Goal: Task Accomplishment & Management: Manage account settings

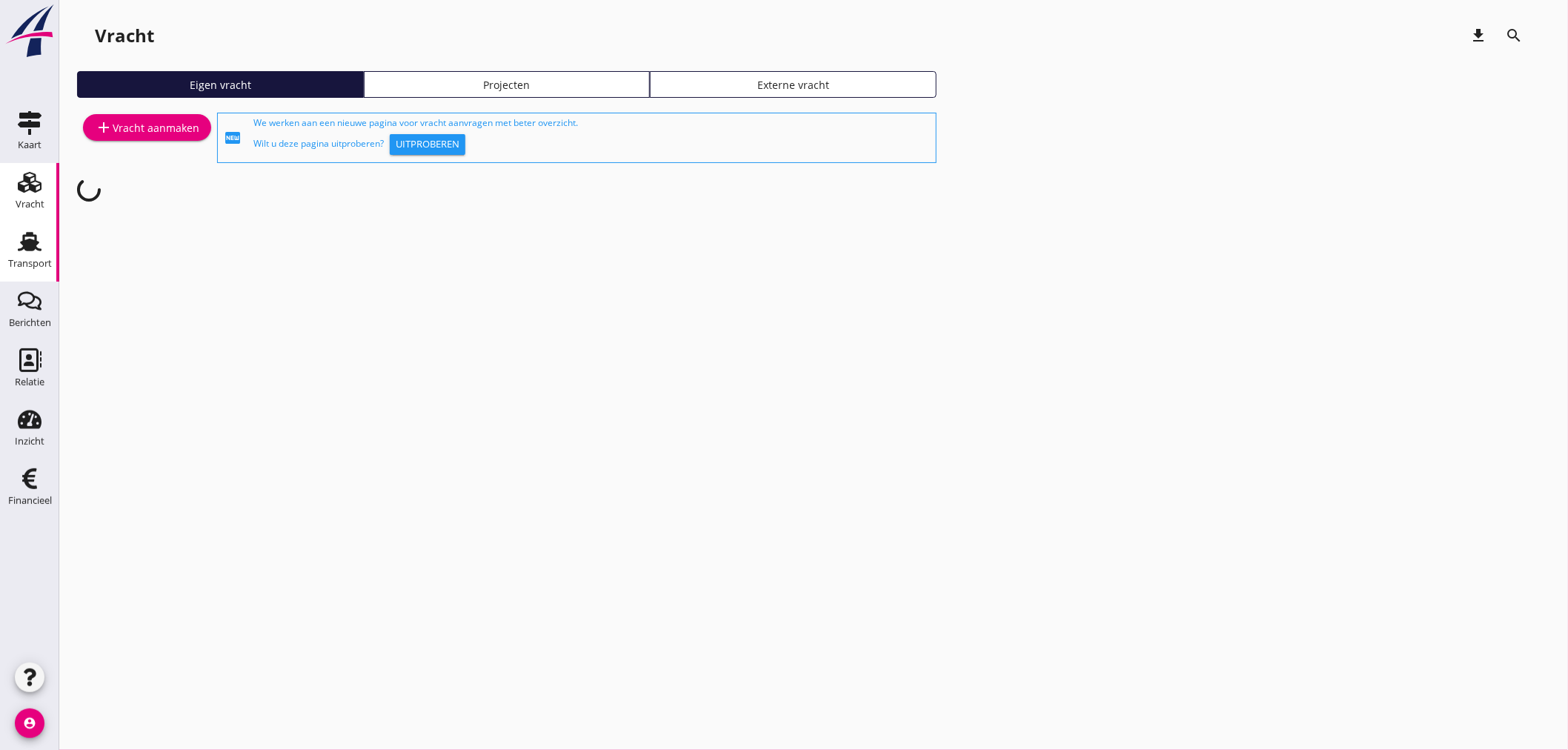
click at [33, 269] on div "Transport" at bounding box center [30, 263] width 43 height 21
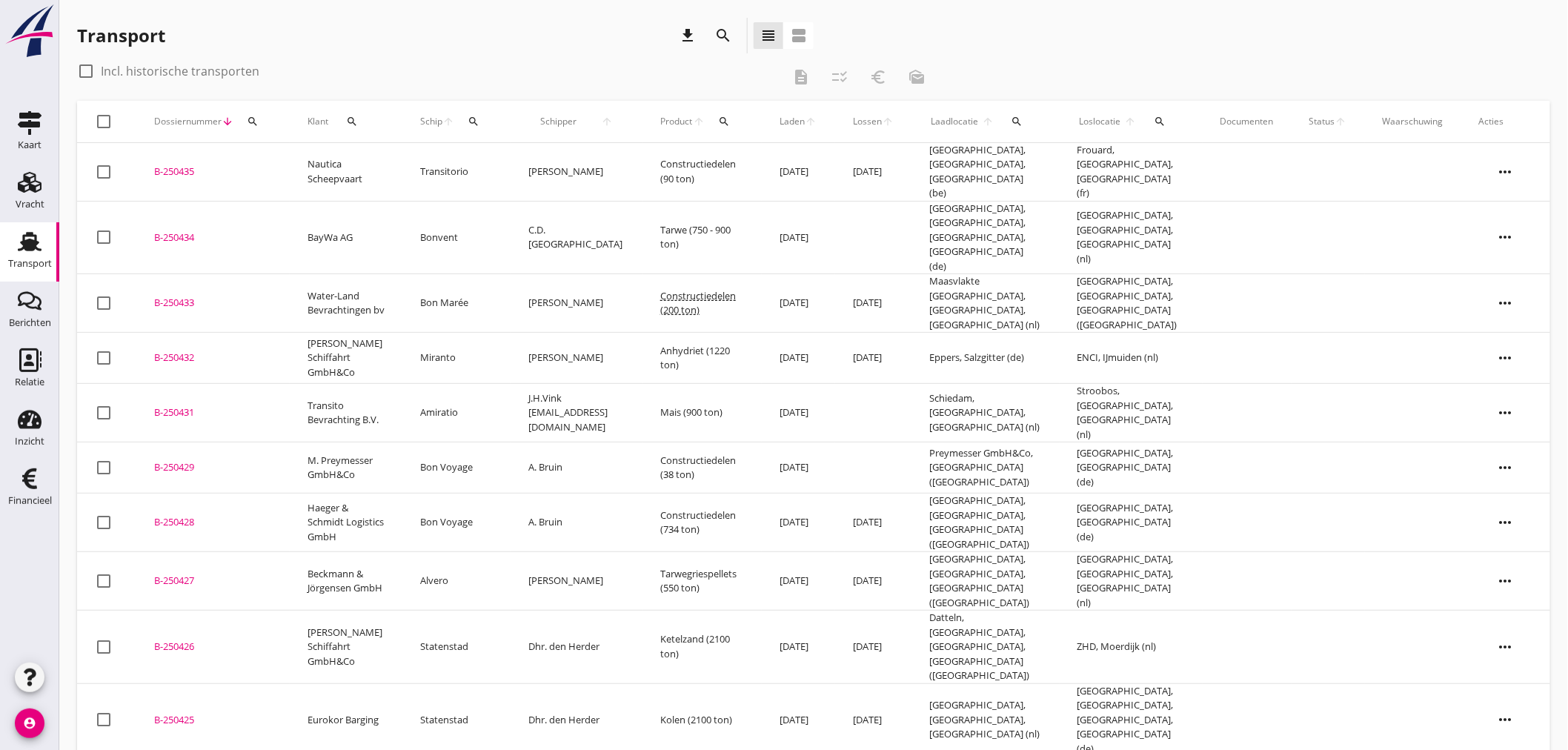
click at [477, 114] on button "search" at bounding box center [473, 122] width 27 height 27
click at [487, 165] on input "Zoek op (scheeps)naam" at bounding box center [537, 165] width 154 height 23
click at [528, 167] on input "bon mare" at bounding box center [537, 165] width 154 height 23
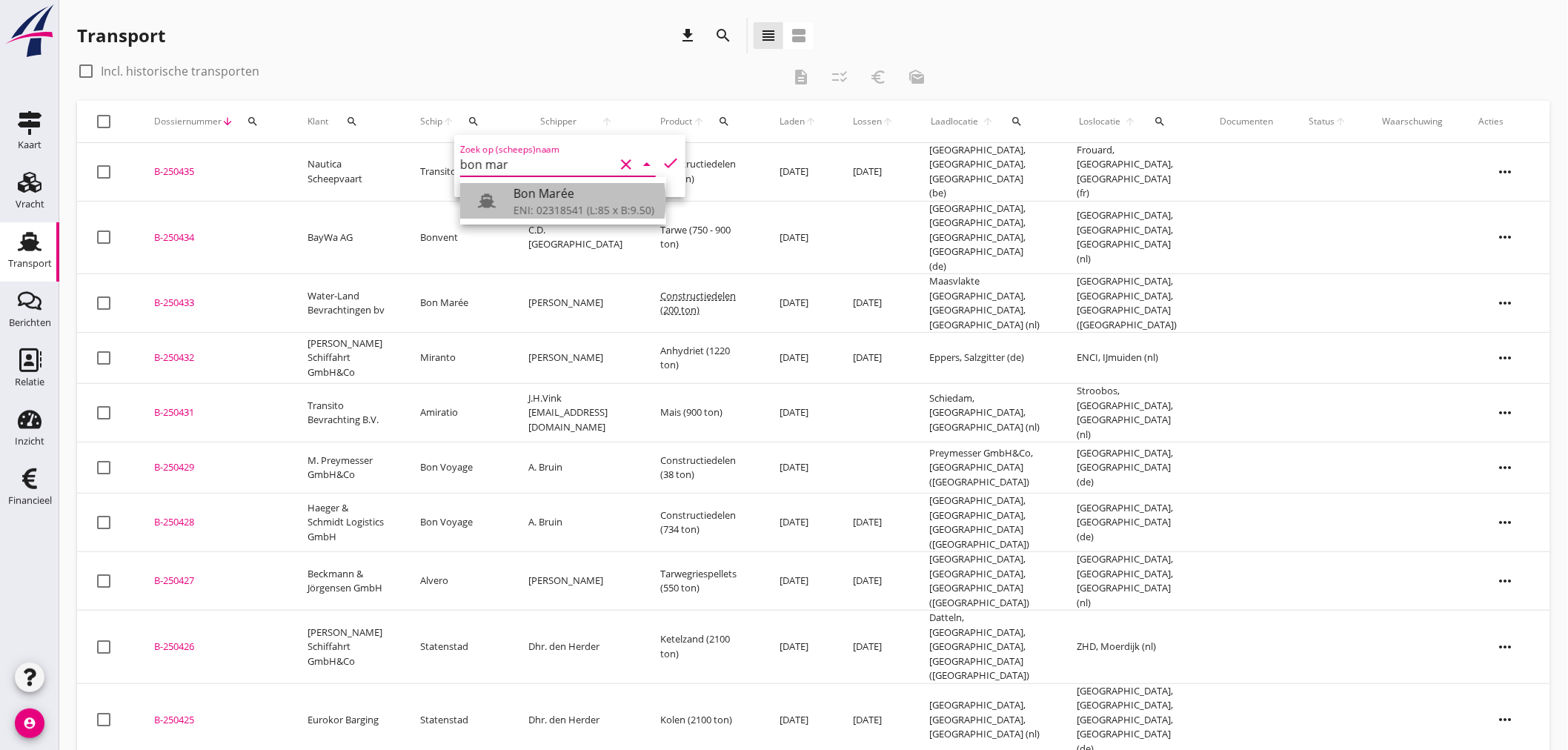
click at [534, 200] on div "Bon Marée" at bounding box center [584, 193] width 141 height 18
click at [665, 165] on icon "check" at bounding box center [670, 163] width 18 height 18
type input "Bon Marée"
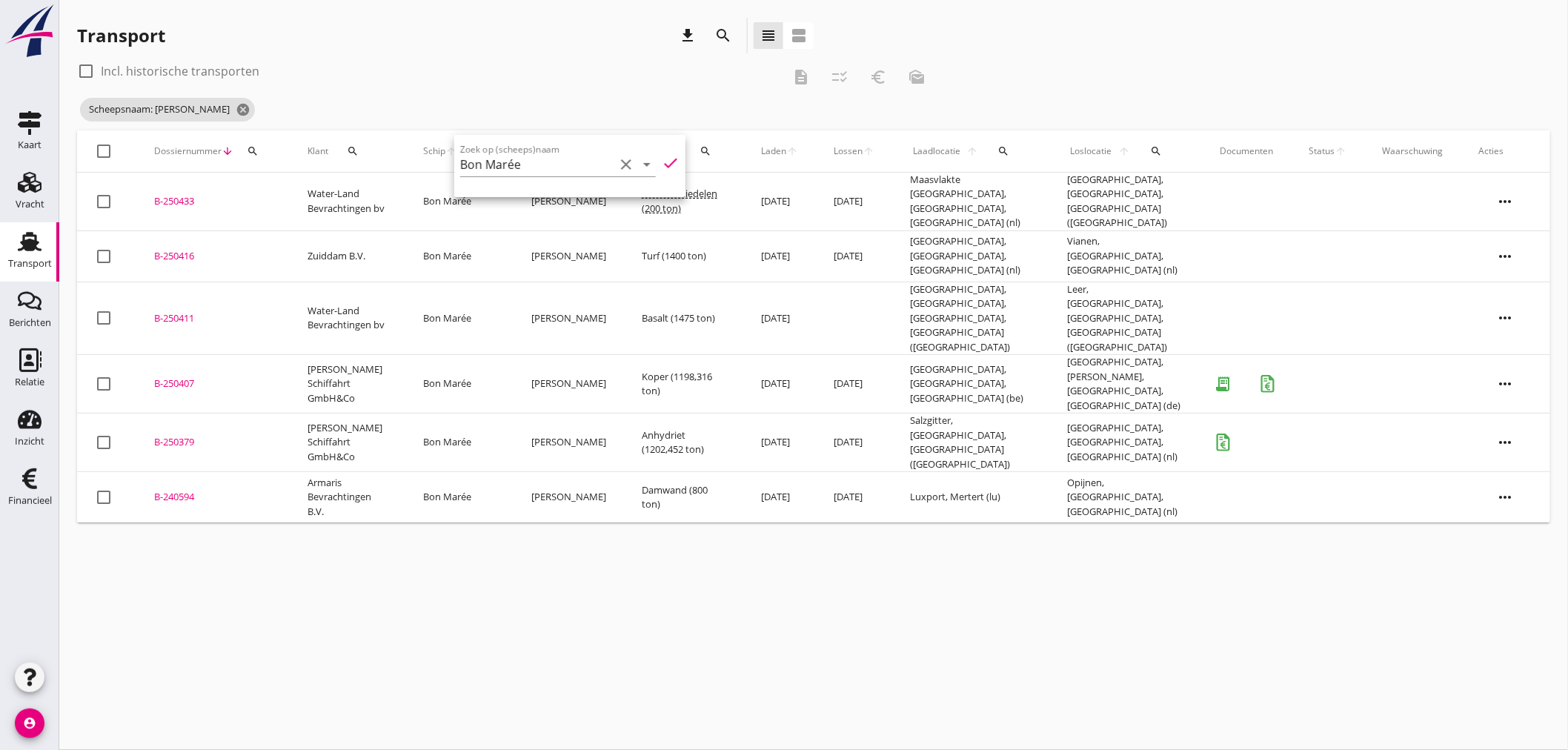
click at [550, 72] on div "check_box_outline_blank Incl. historische transporten" at bounding box center [429, 71] width 706 height 23
click at [49, 503] on div "Financieel" at bounding box center [30, 501] width 43 height 10
click at [30, 441] on div "Inzicht" at bounding box center [29, 442] width 29 height 10
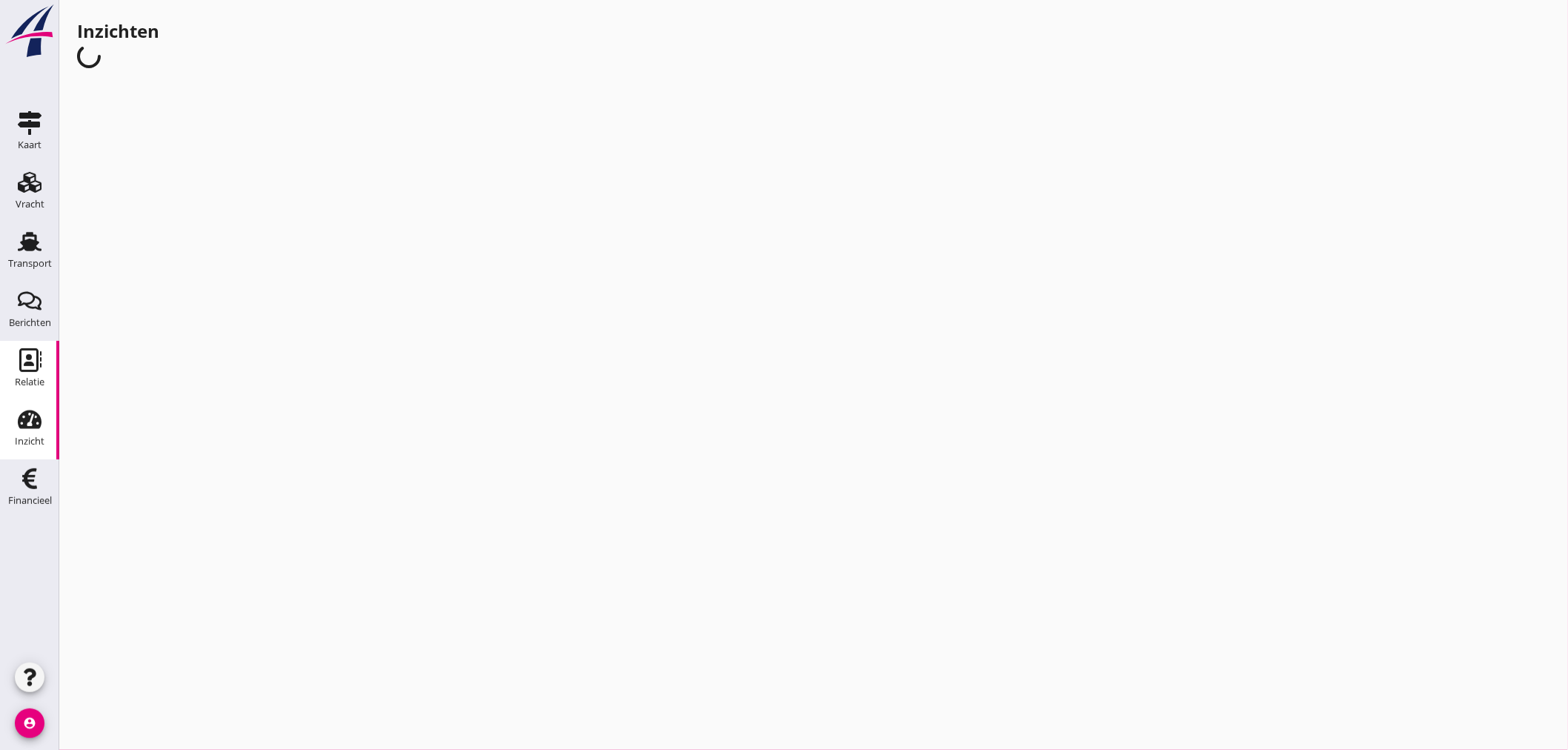
click at [27, 364] on use at bounding box center [30, 360] width 23 height 23
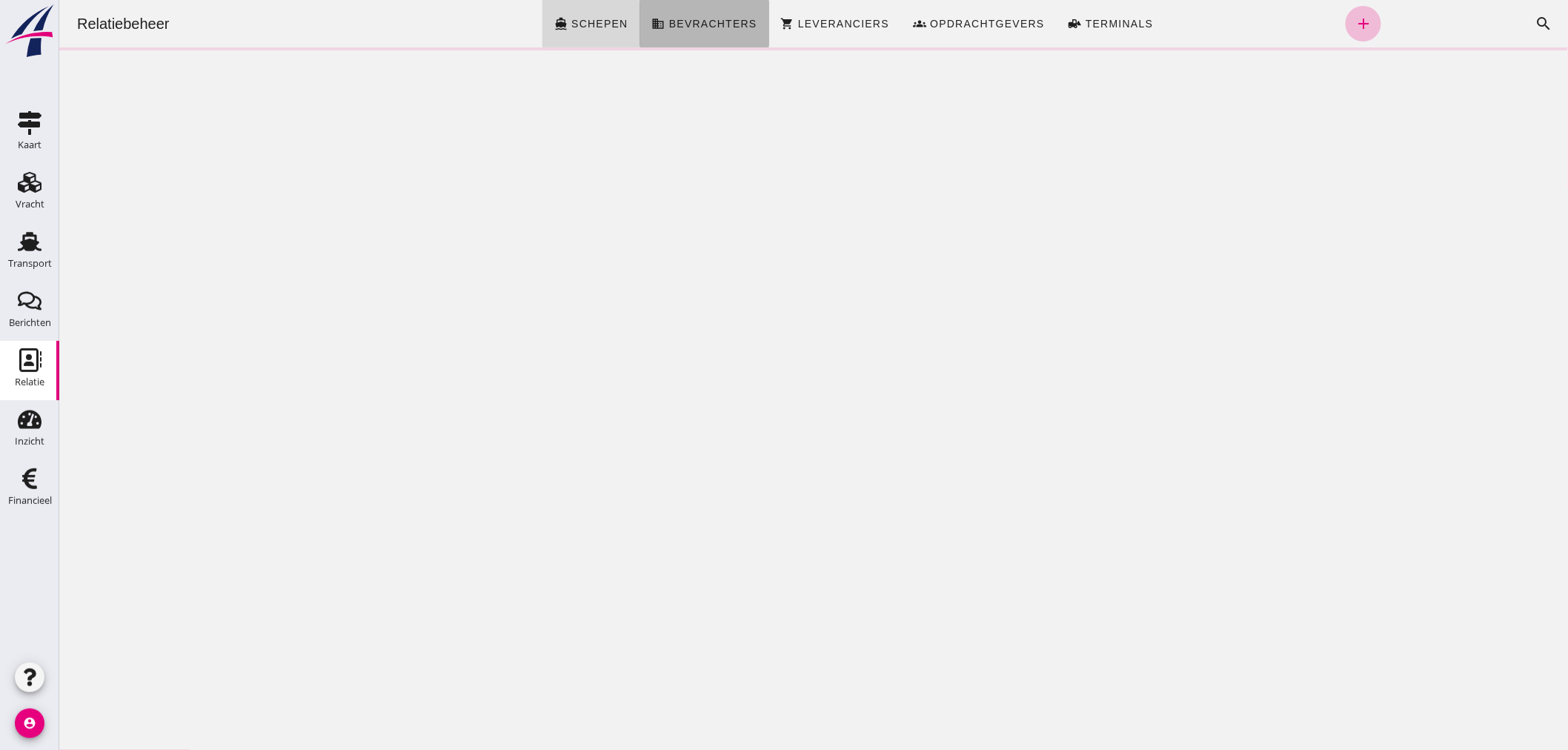
click at [706, 18] on span "Bevrachters" at bounding box center [712, 23] width 89 height 12
click at [1535, 23] on icon "search" at bounding box center [1543, 23] width 18 height 18
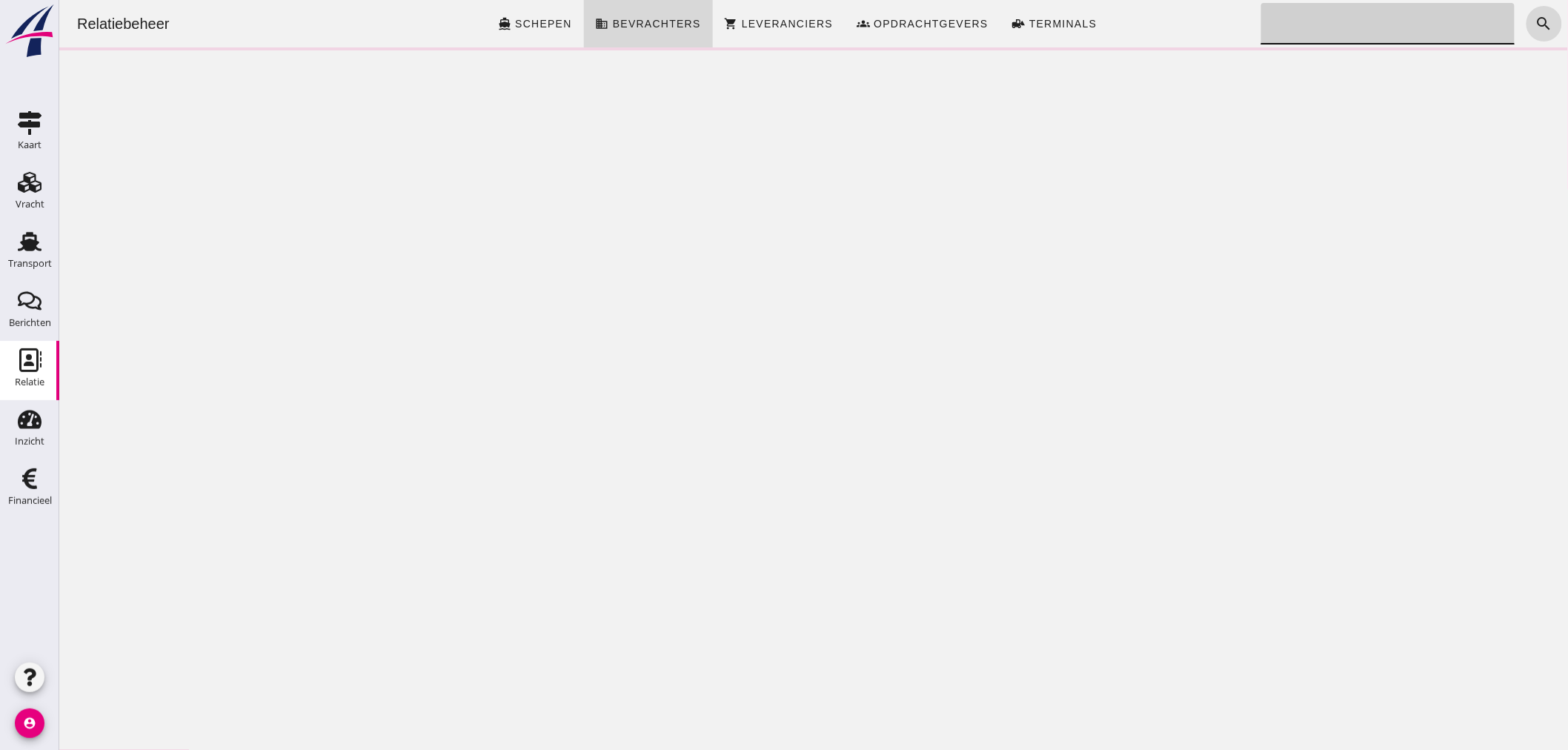
click at [1409, 25] on input "Zoeken..." at bounding box center [1382, 24] width 245 height 42
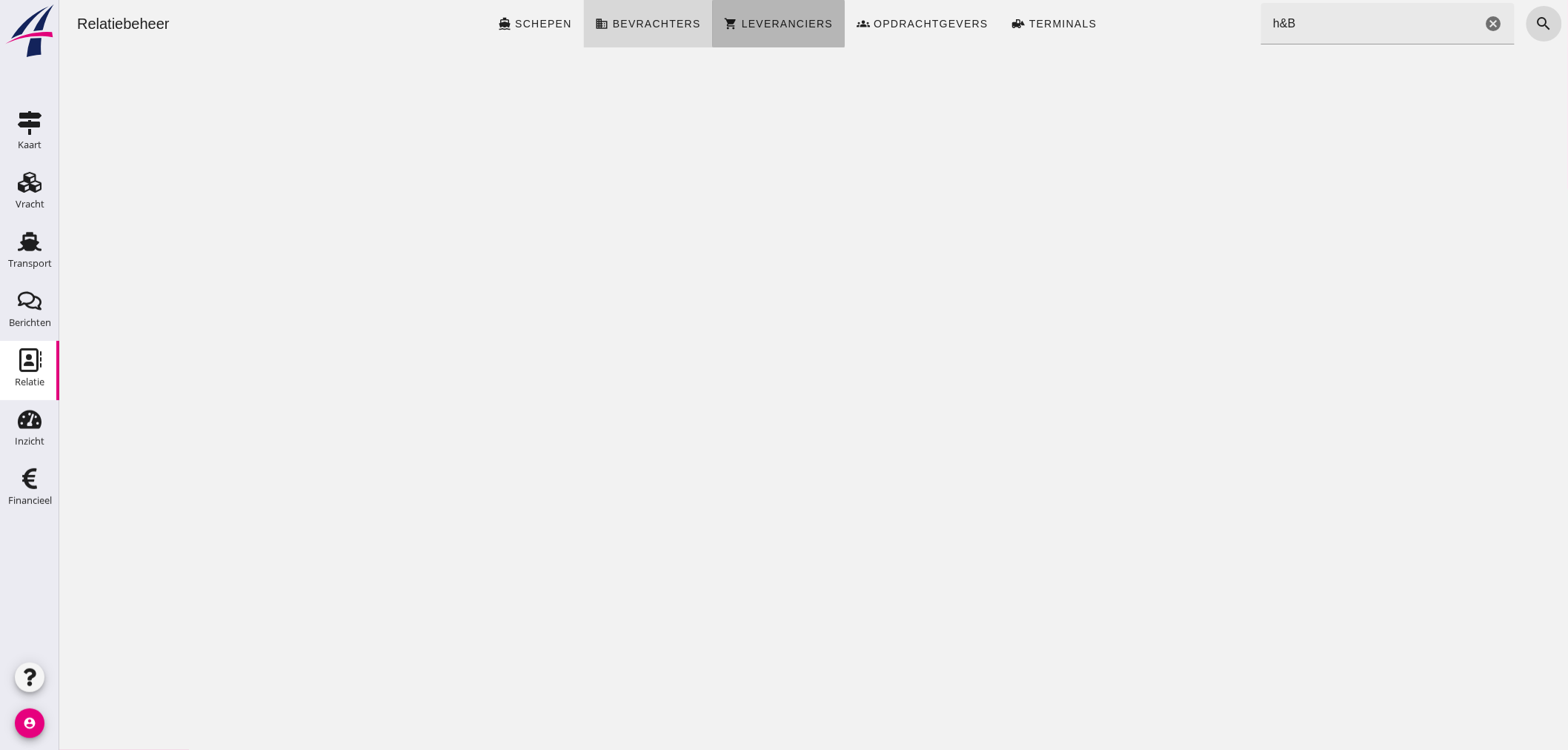
click at [778, 24] on span "Leveranciers" at bounding box center [786, 23] width 92 height 12
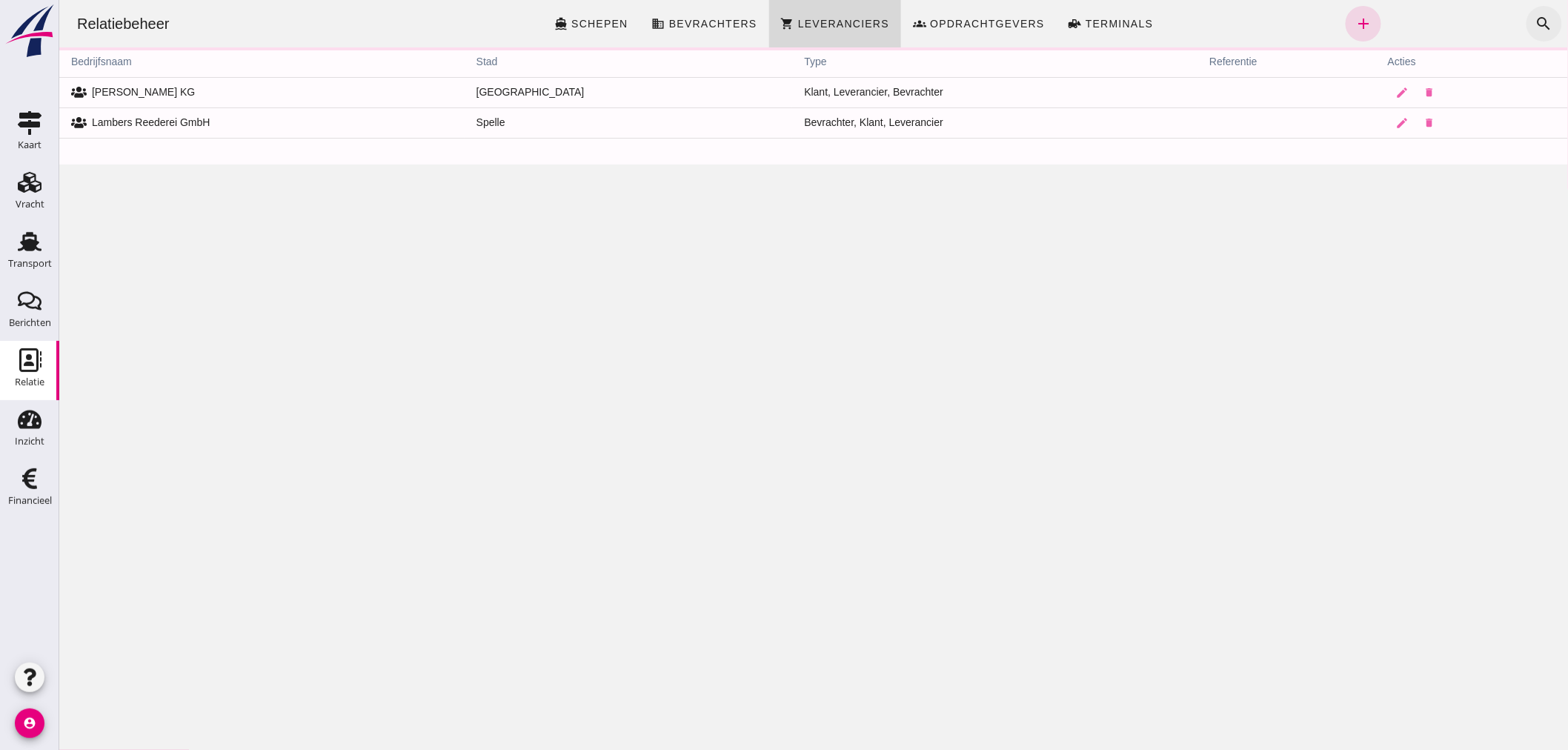
click at [1537, 23] on icon "search" at bounding box center [1543, 23] width 18 height 18
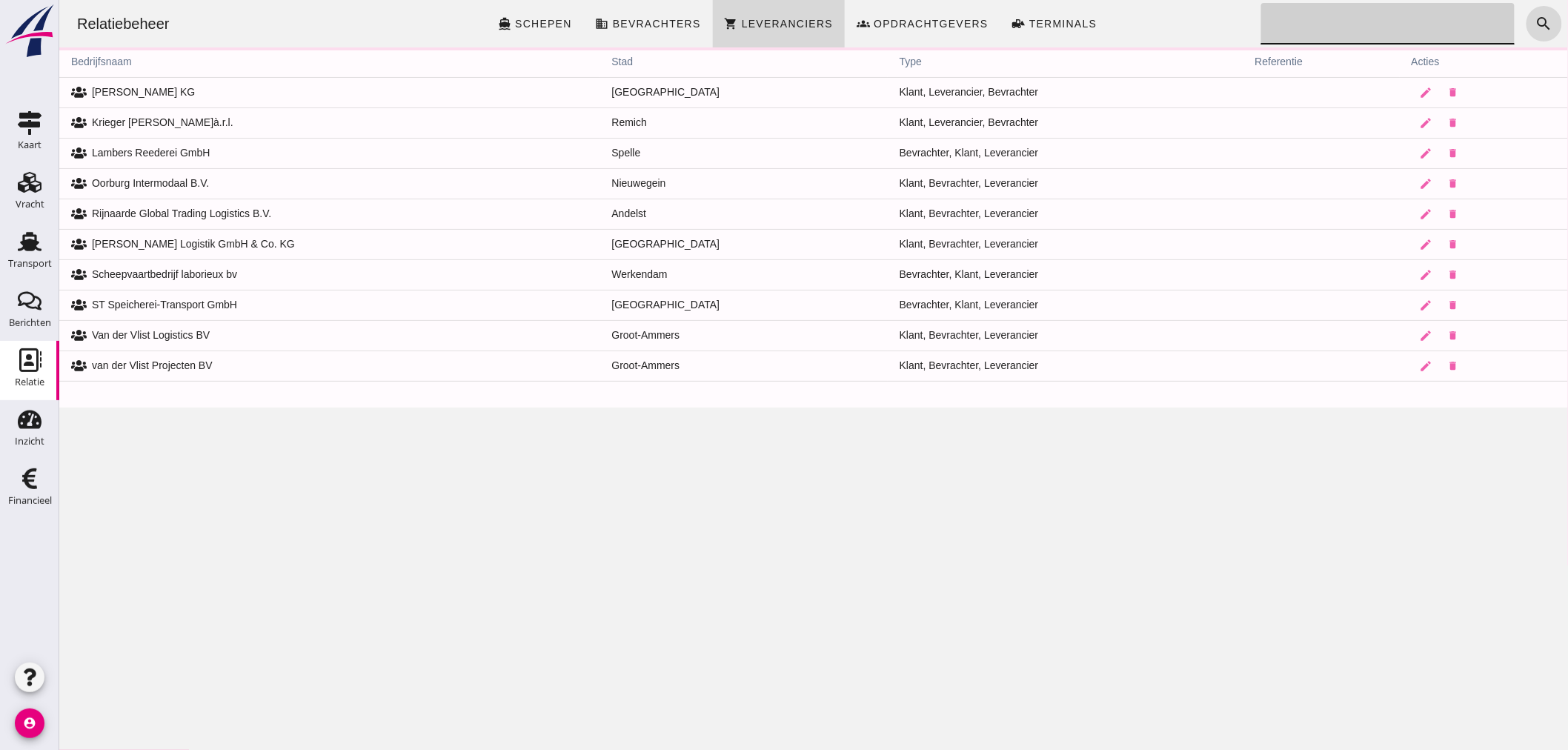
click at [1413, 28] on input "Zoeken..." at bounding box center [1382, 24] width 245 height 42
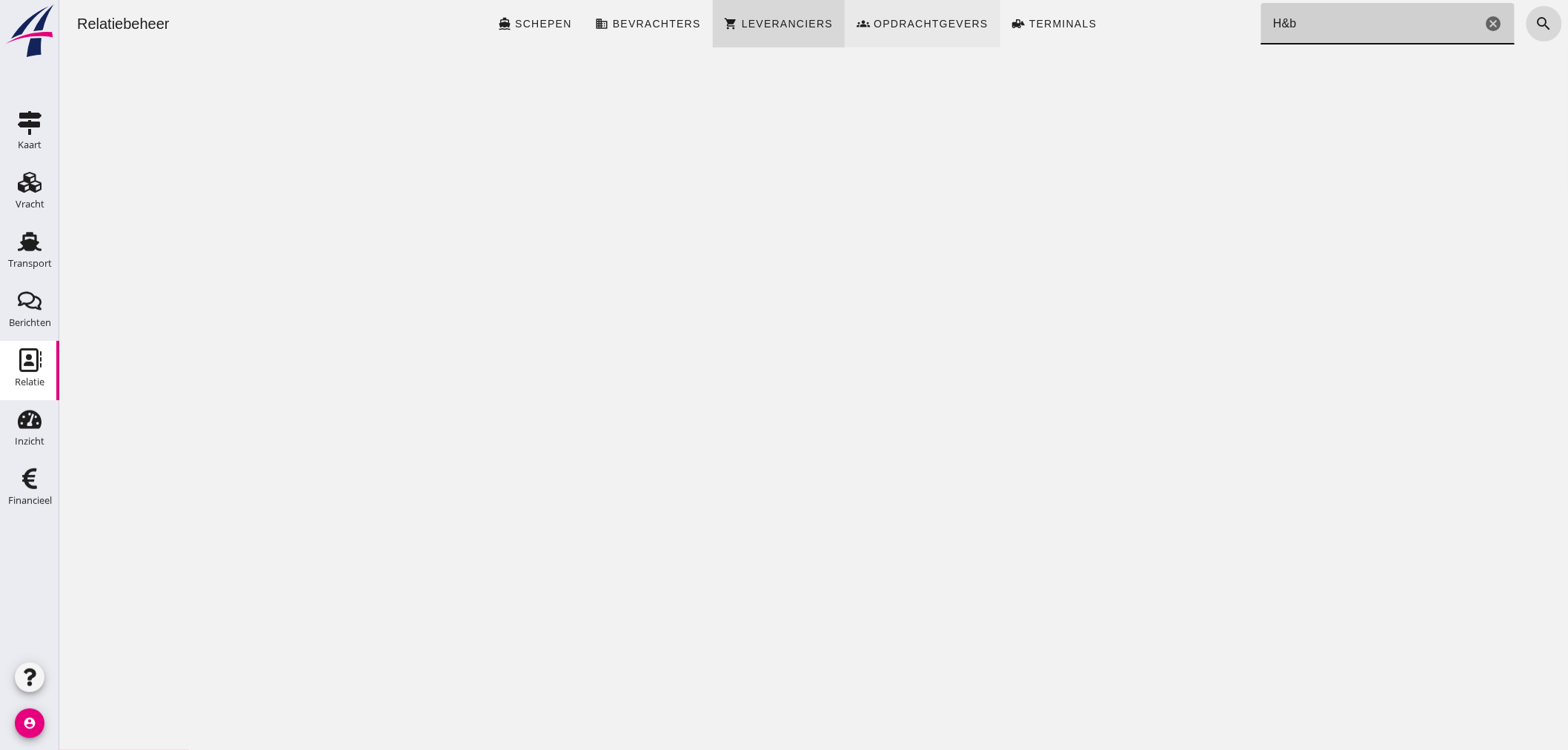
click at [878, 20] on span "Opdrachtgevers" at bounding box center [929, 23] width 115 height 12
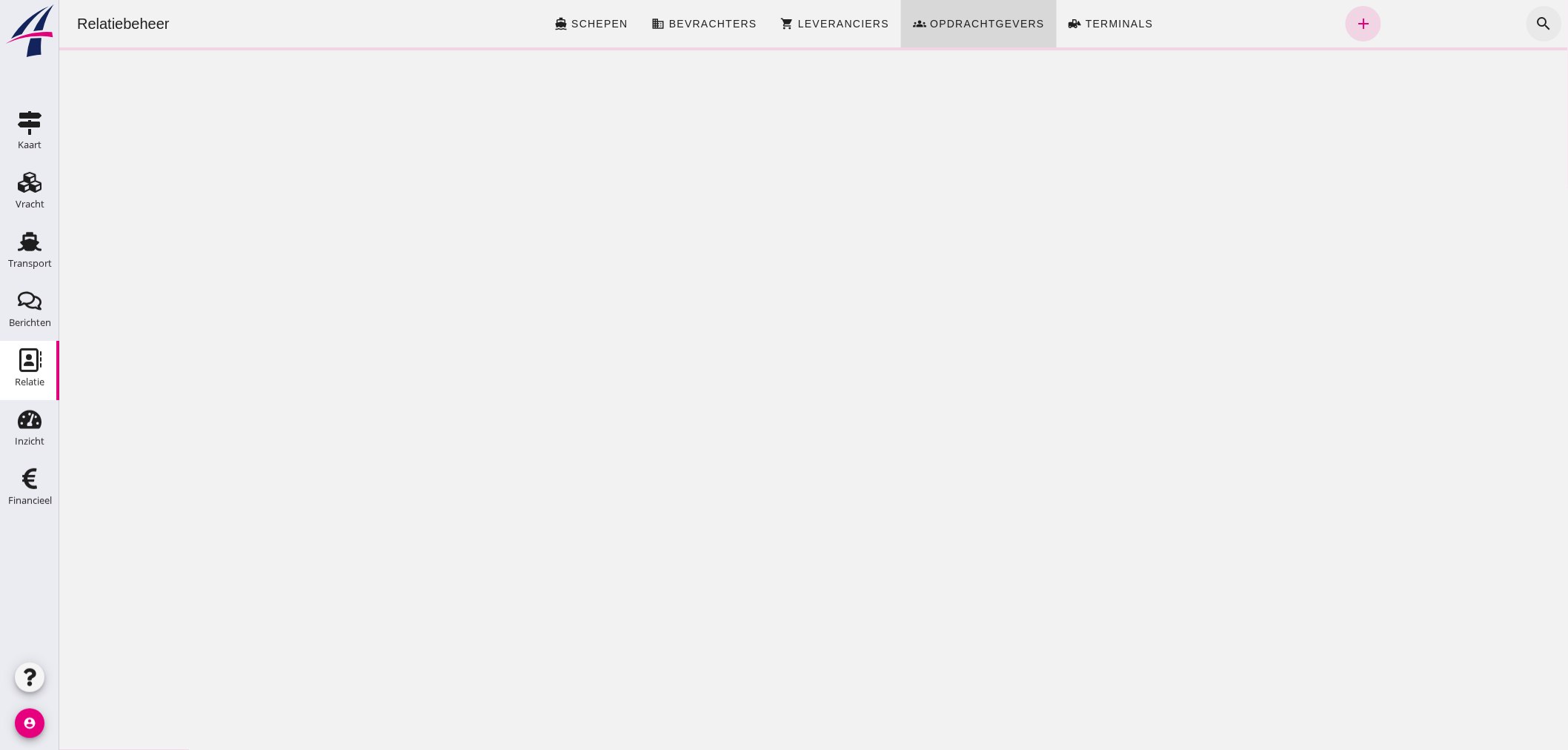
click at [1536, 20] on icon "search" at bounding box center [1543, 23] width 18 height 18
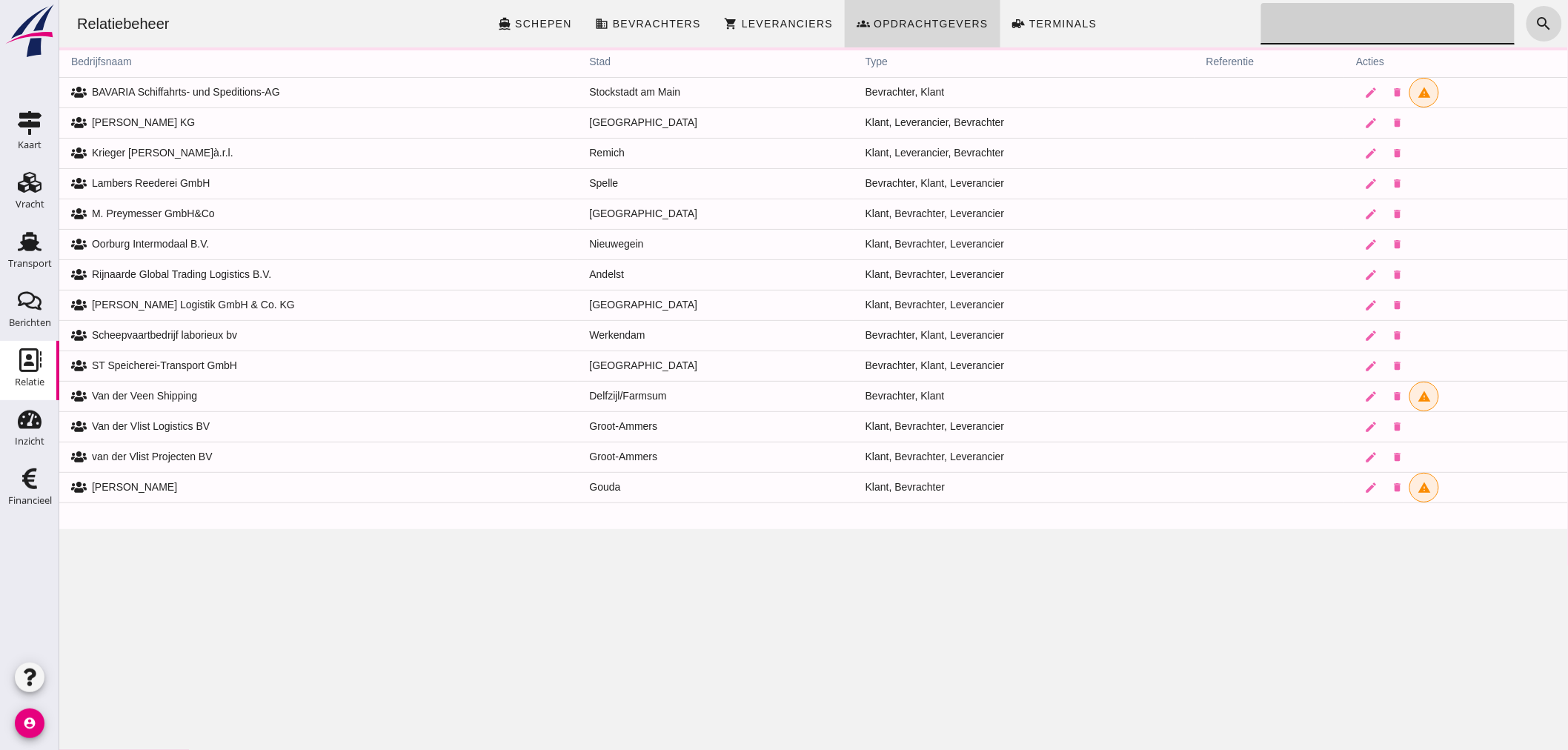
click at [1463, 25] on input "Zoeken..." at bounding box center [1382, 24] width 245 height 42
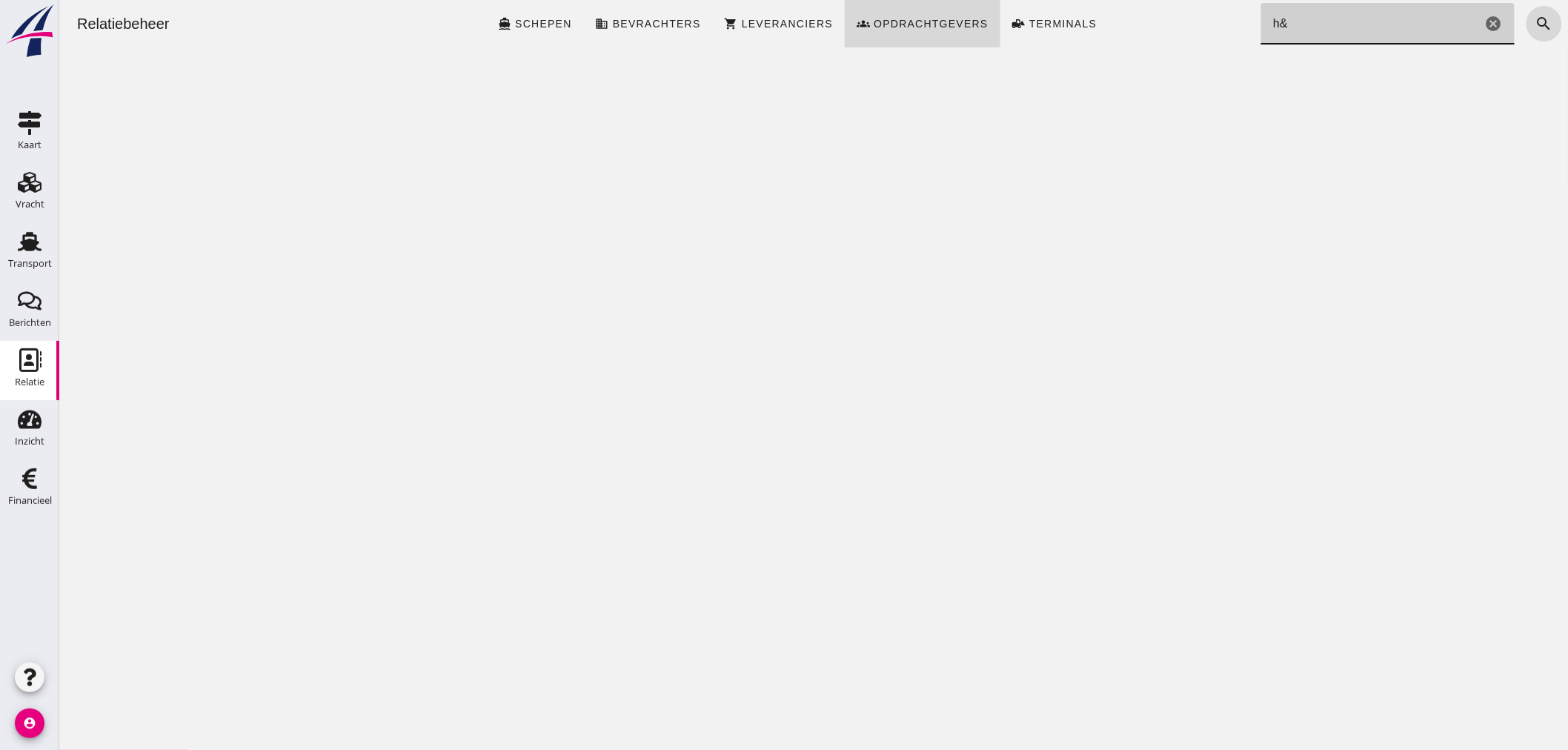
type input "h"
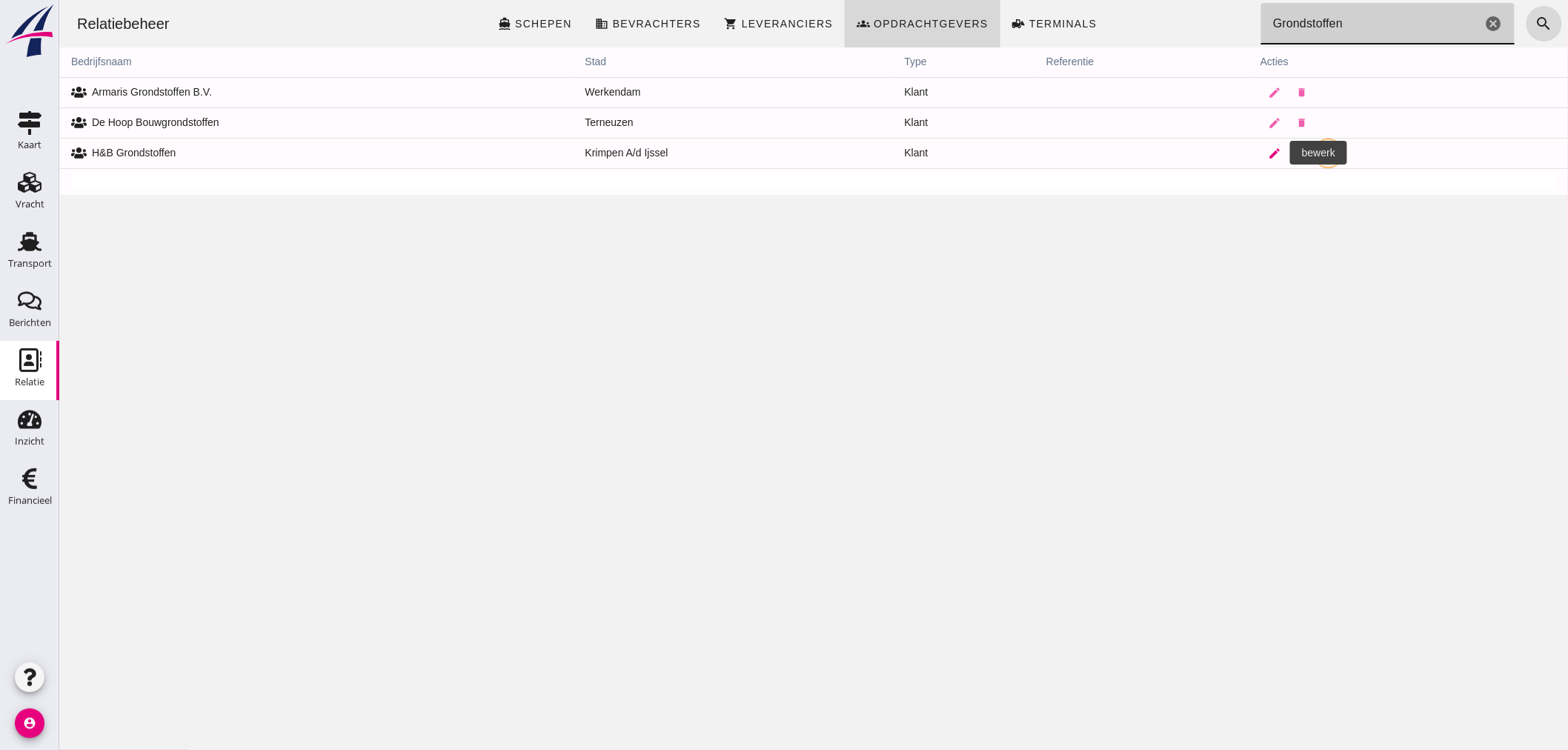
type input "Grondstoffen"
click at [1267, 148] on icon "edit" at bounding box center [1274, 154] width 13 height 13
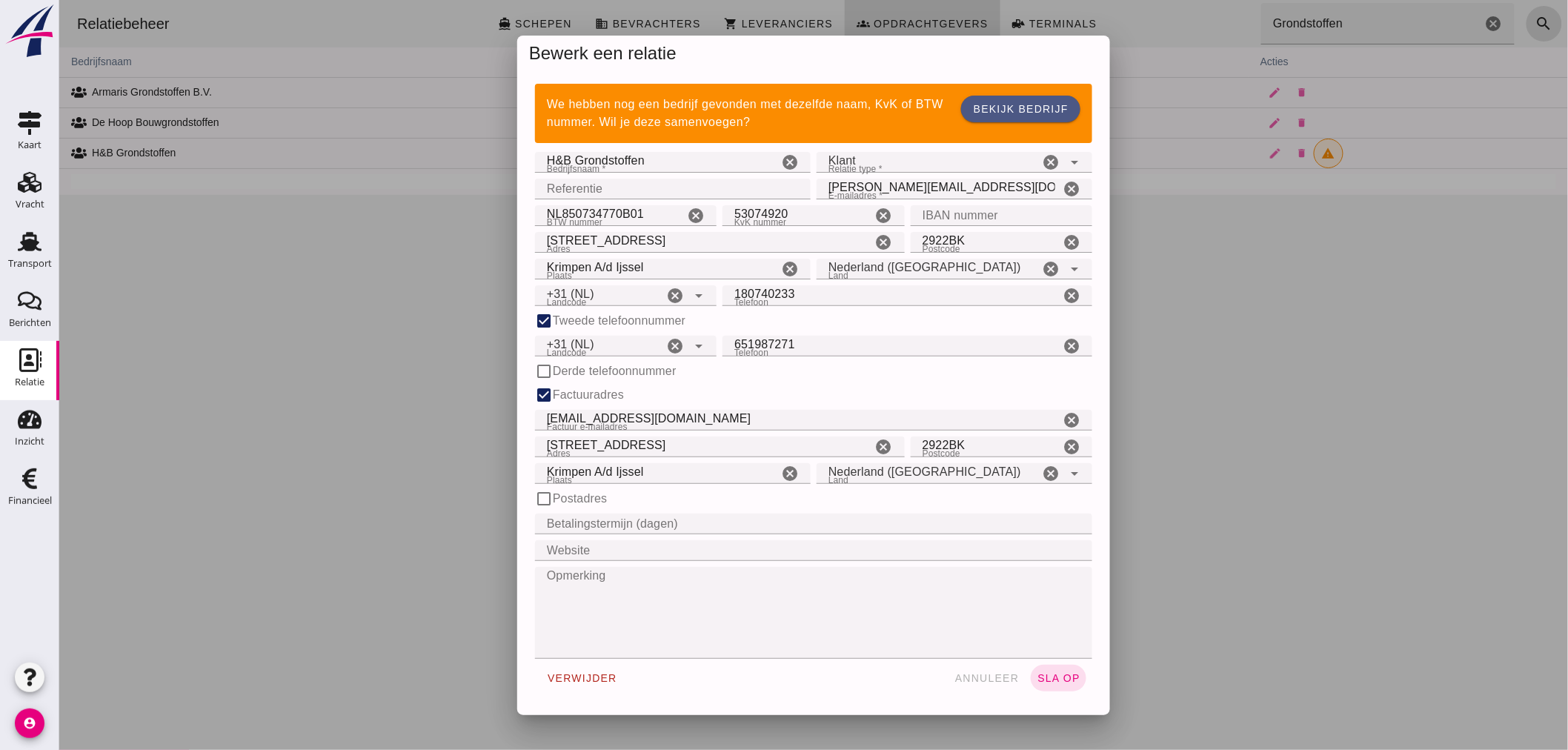
type input "+31 (NL)"
drag, startPoint x: 1019, startPoint y: 104, endPoint x: 1201, endPoint y: 306, distance: 271.9
click at [1019, 104] on span "Bekijk bedrijf" at bounding box center [1019, 109] width 95 height 12
click at [1000, 102] on div "We hebben nog een bedrijf gevonden met dezelfde naam, KvK of BTW nummer. Wil je…" at bounding box center [813, 393] width 593 height 643
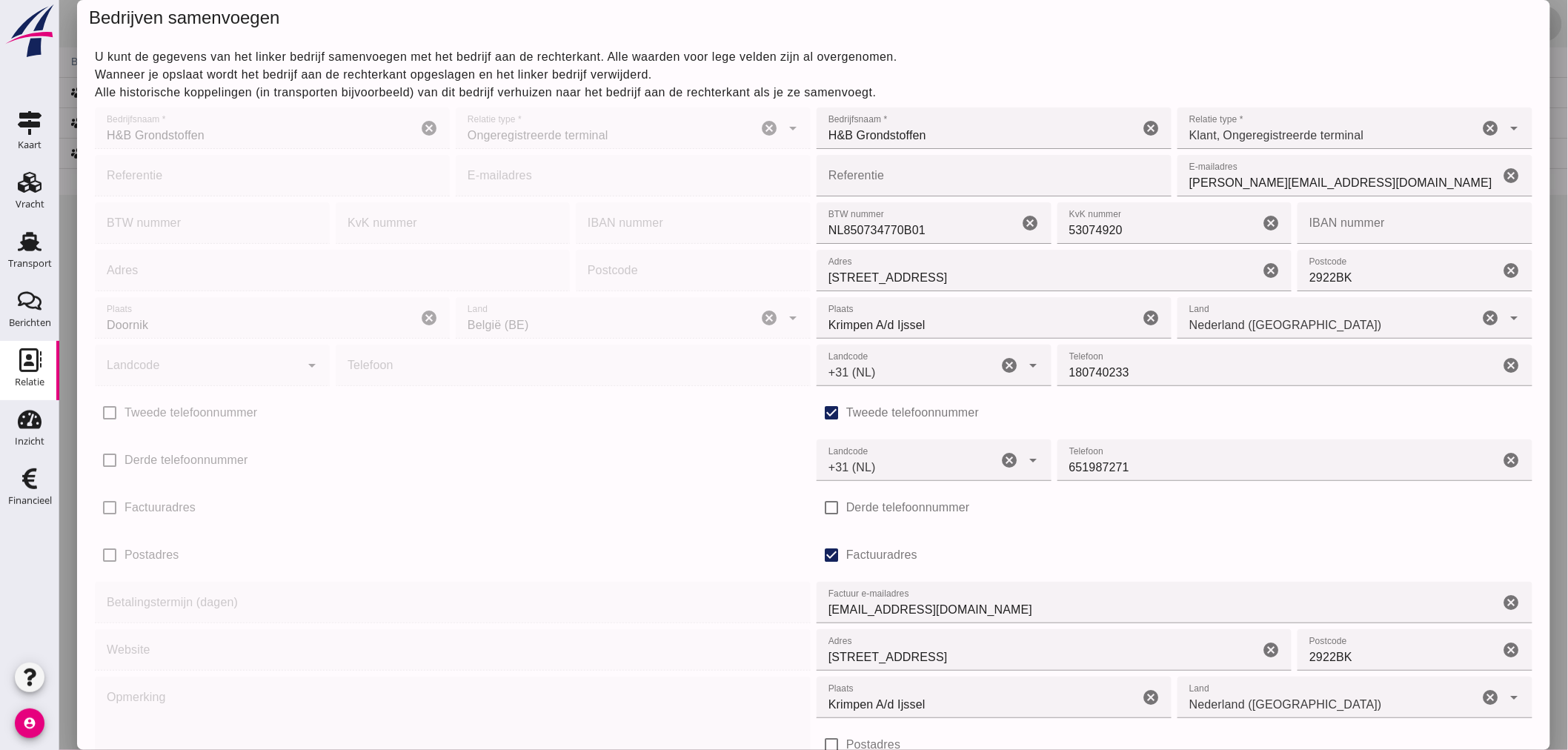
scroll to position [281, 0]
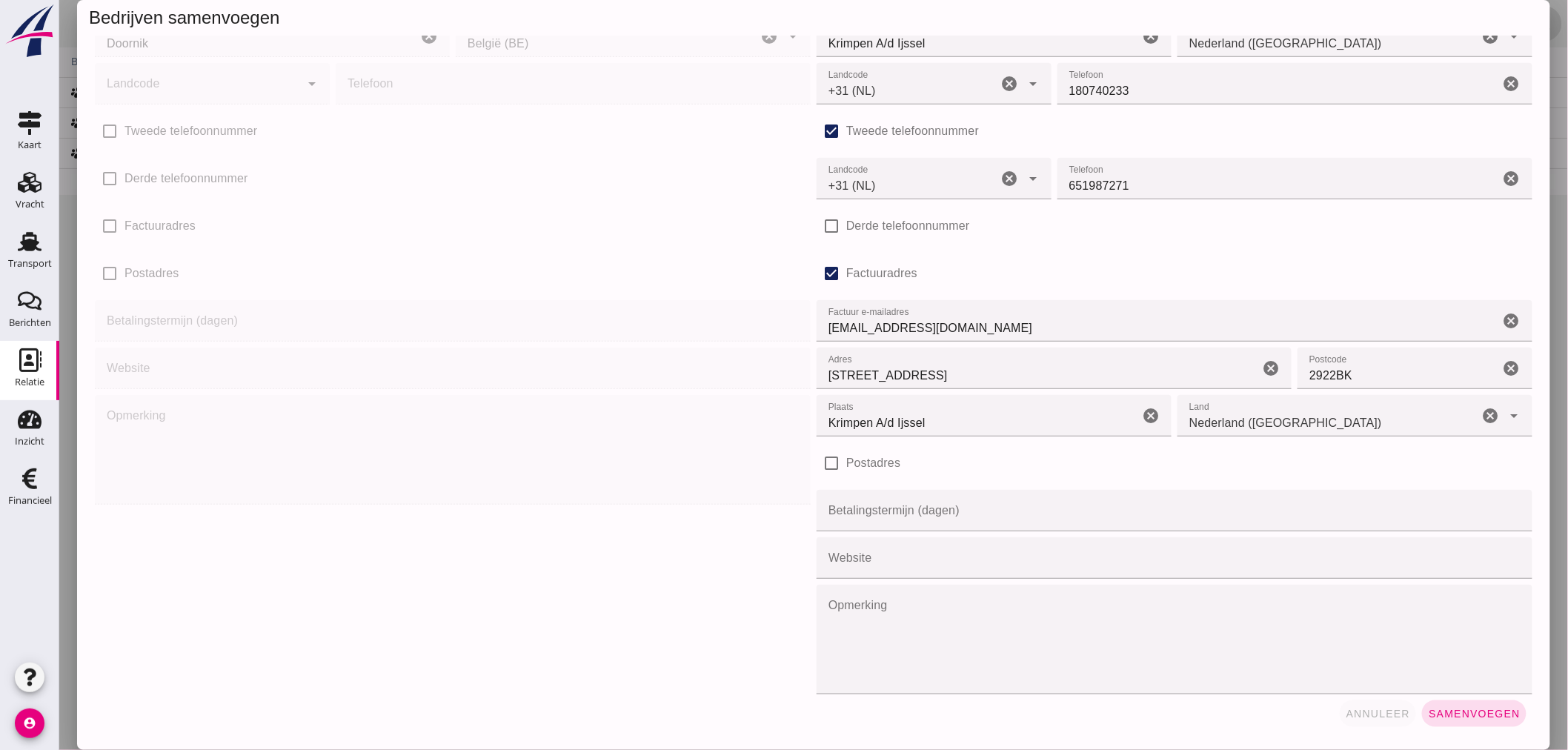
click at [1365, 709] on span "annuleer" at bounding box center [1378, 713] width 65 height 12
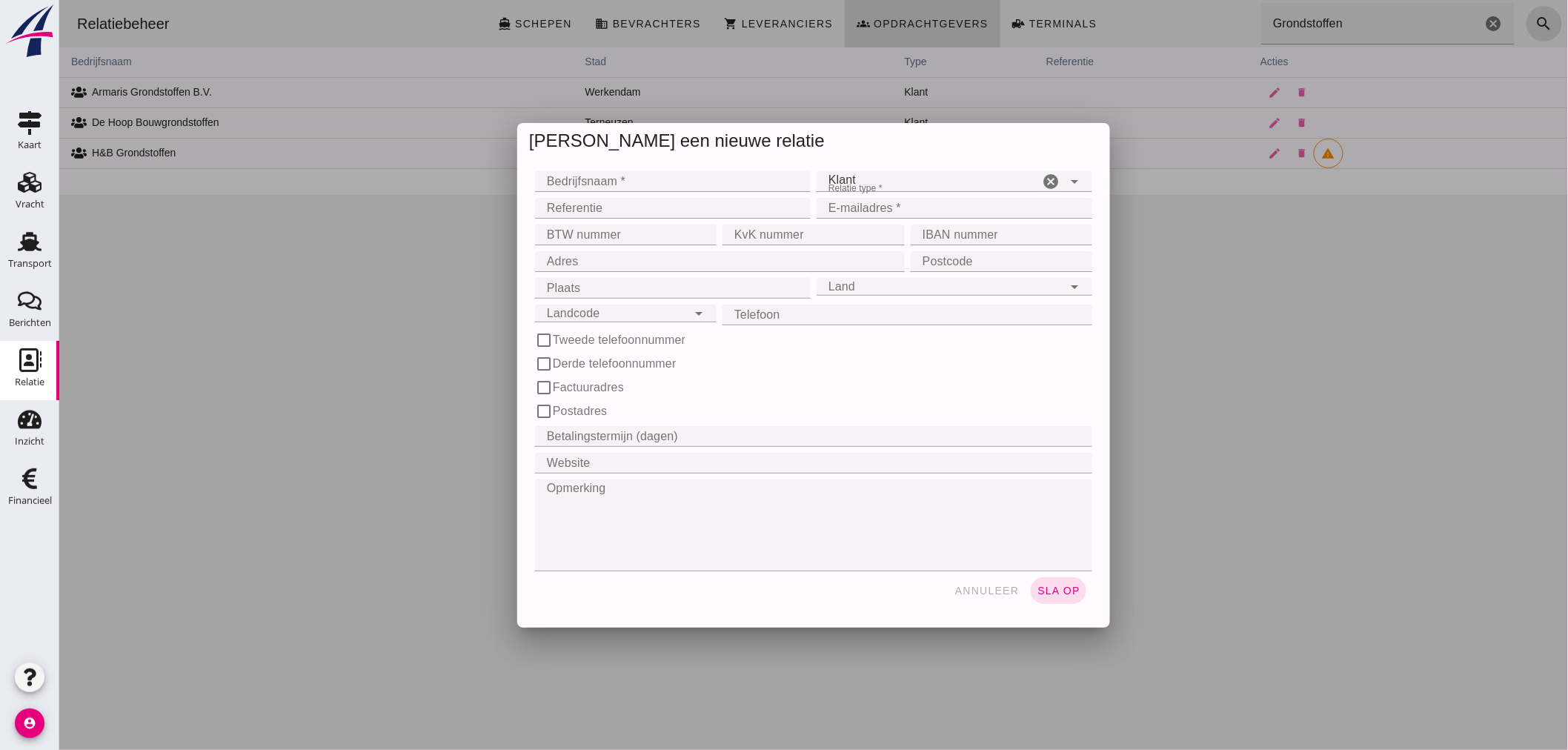
scroll to position [0, 0]
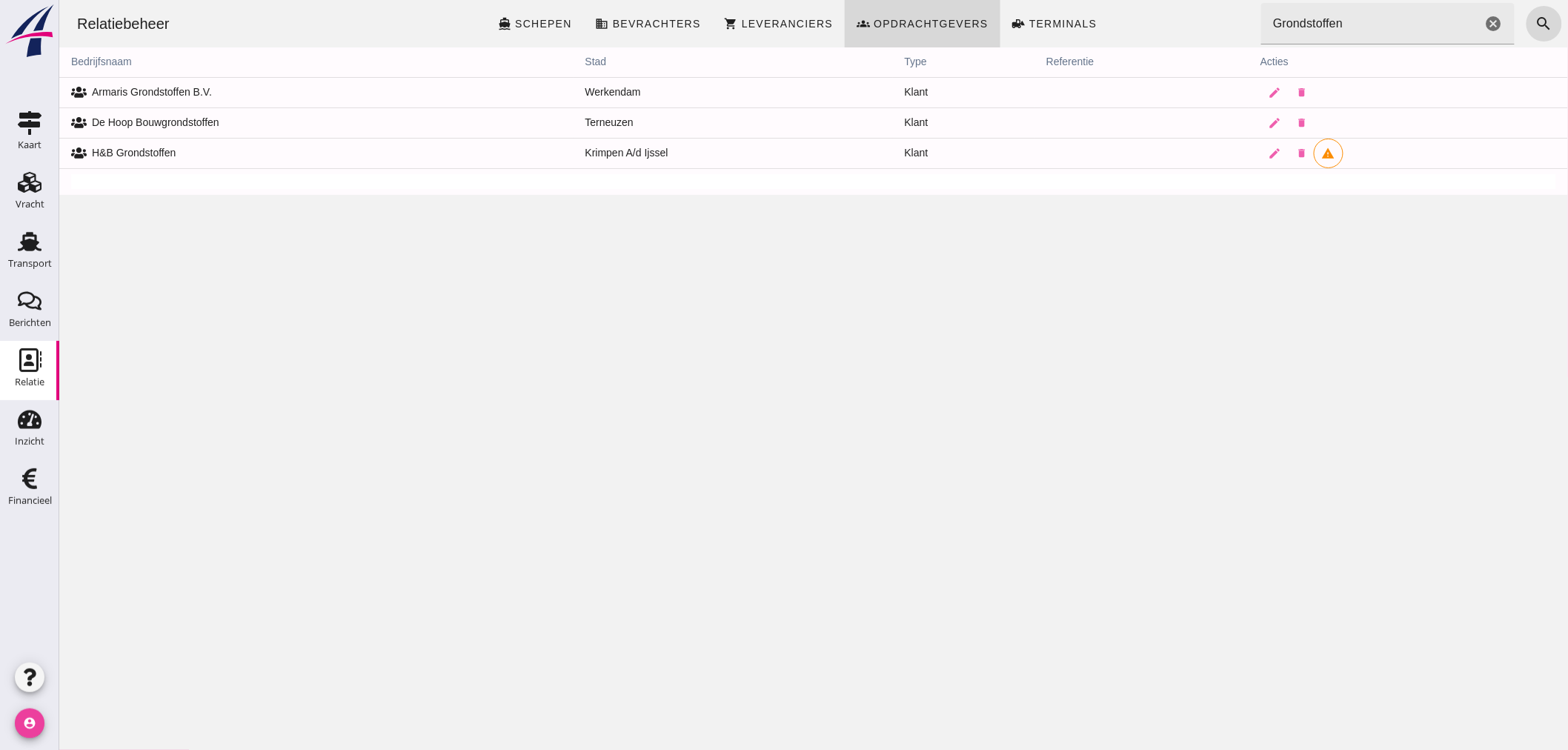
click at [38, 721] on icon "account_circle" at bounding box center [29, 722] width 29 height 29
click at [105, 708] on div "Uitloggen" at bounding box center [111, 717] width 63 height 18
